Goal: Find specific page/section: Find specific page/section

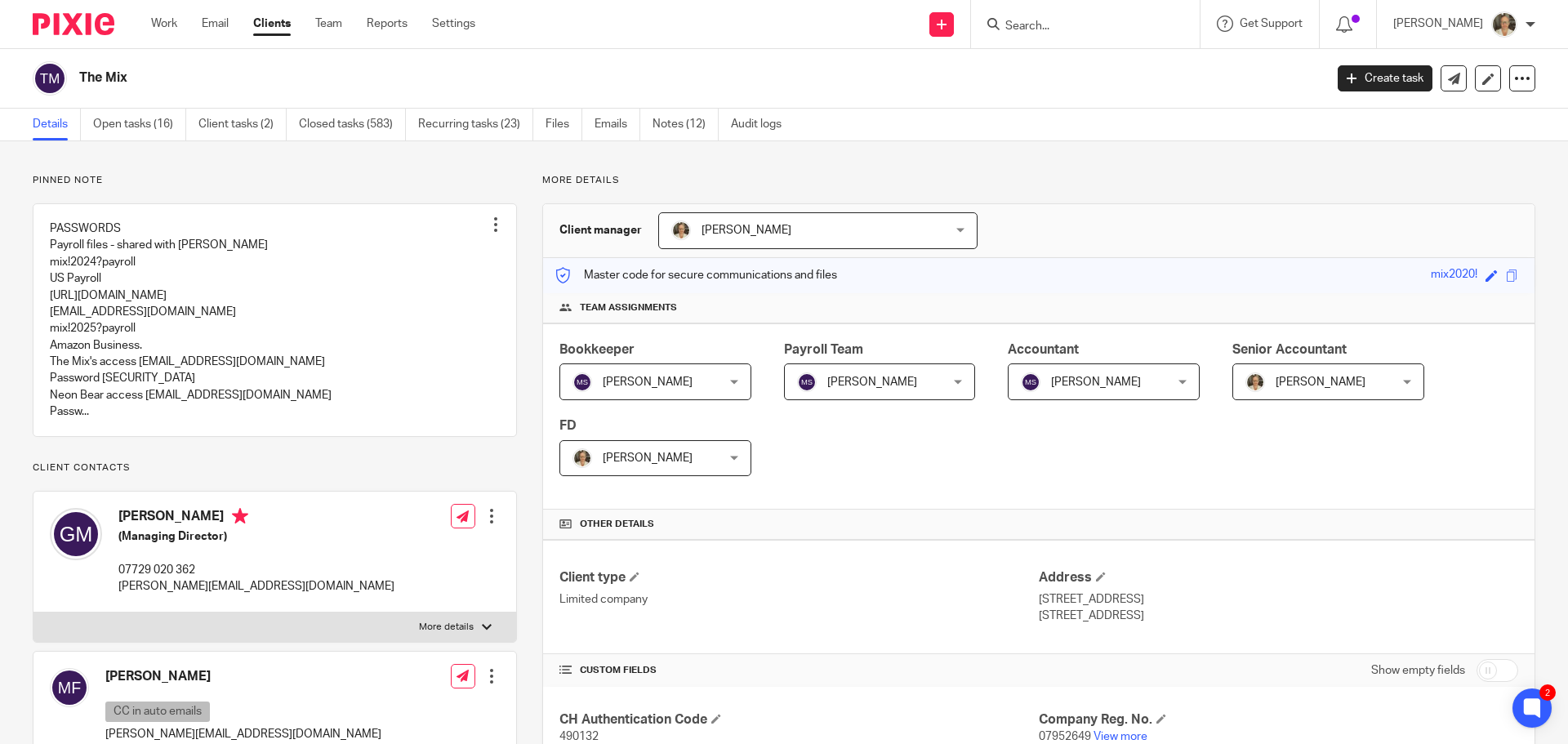
click at [1047, 32] on input "Search" at bounding box center [1077, 26] width 147 height 14
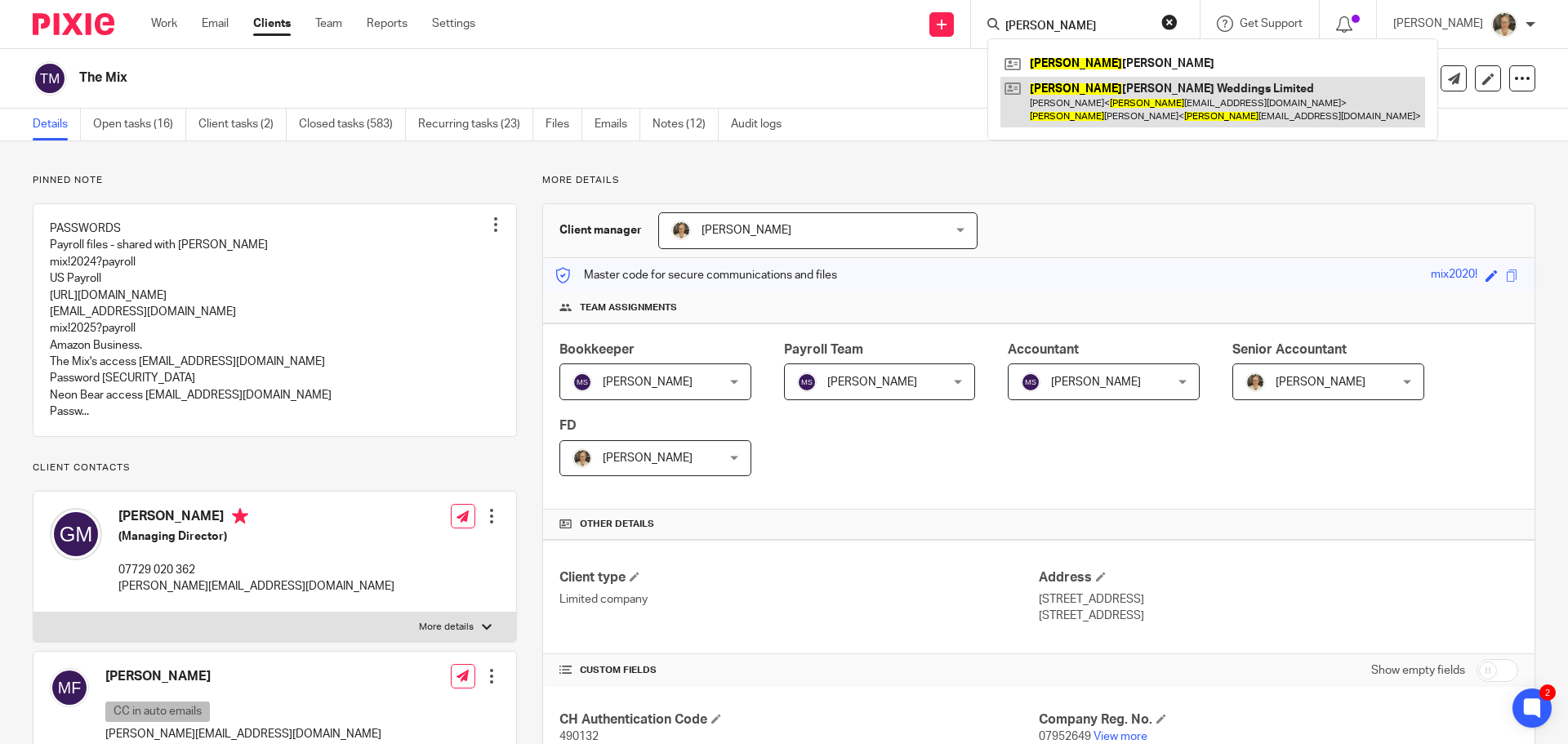
type input "[PERSON_NAME]"
click at [1134, 103] on link at bounding box center [1213, 102] width 424 height 51
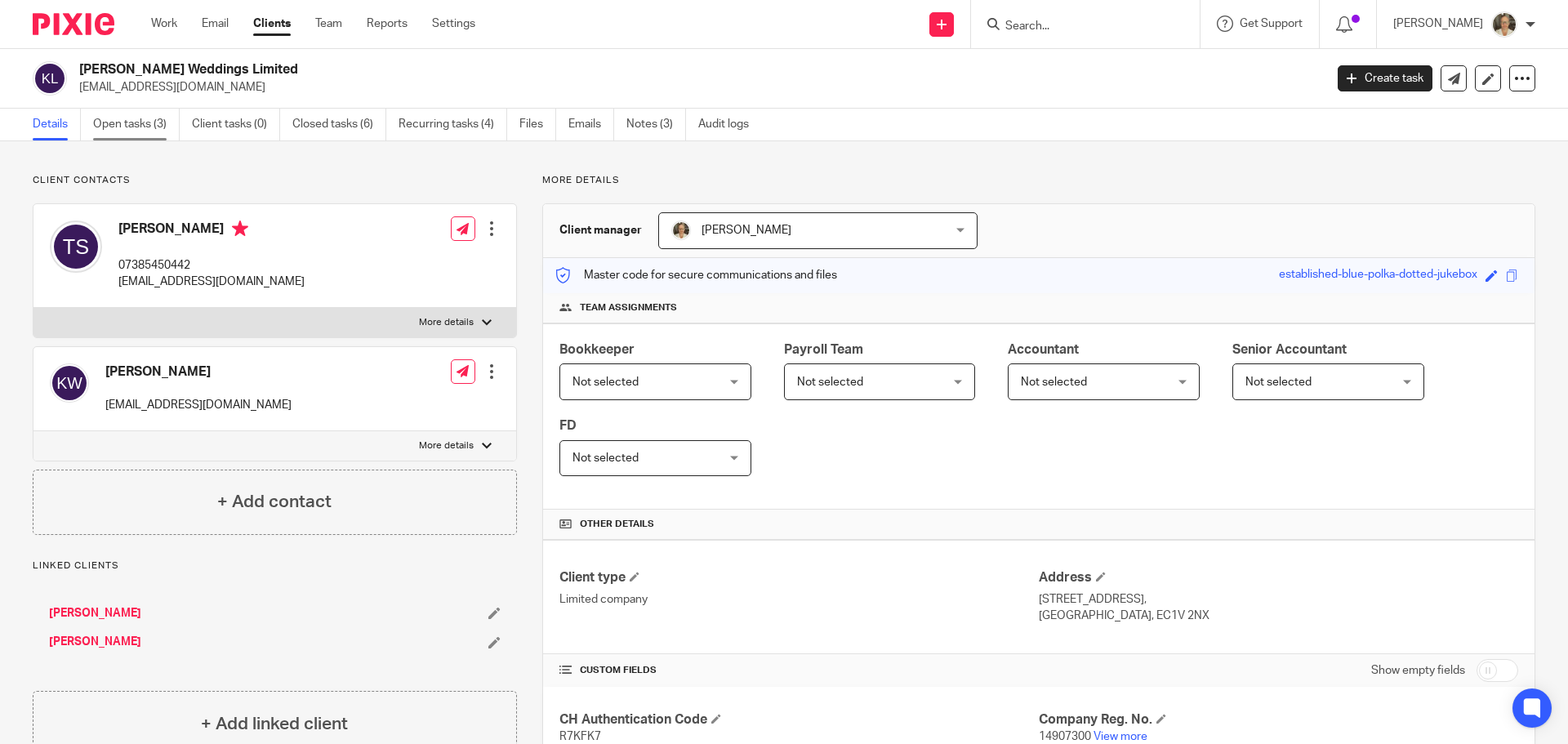
click at [131, 133] on link "Open tasks (3)" at bounding box center [136, 124] width 86 height 32
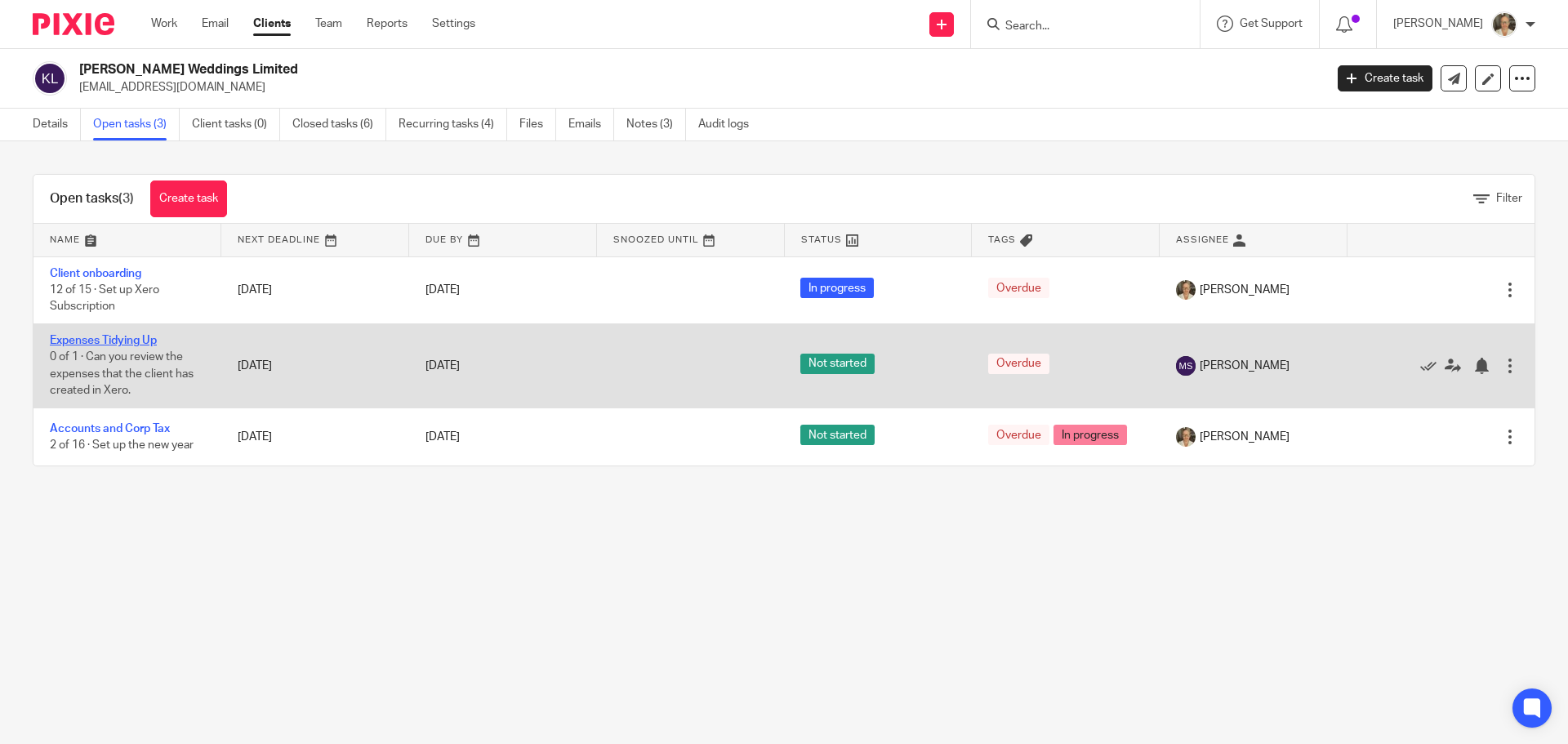
click at [119, 337] on link "Expenses Tidying Up" at bounding box center [103, 341] width 107 height 12
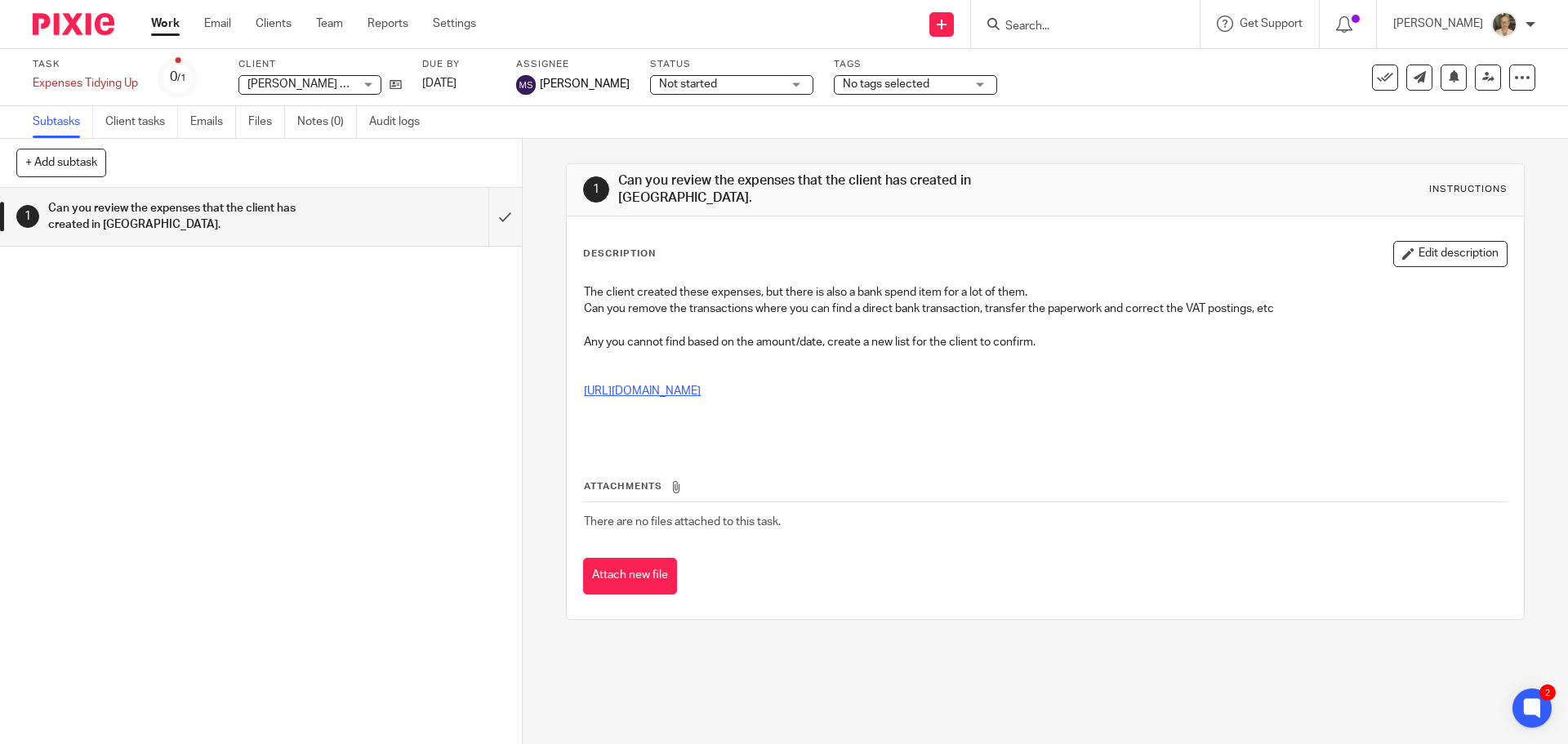
click at [701, 386] on link "https://docs.google.com/spreadsheets/d/1YXGOCY4gAodq6UCiTgGQI45-P5eqG3SfCS0wJbu…" at bounding box center [642, 391] width 117 height 12
